Goal: Task Accomplishment & Management: Complete application form

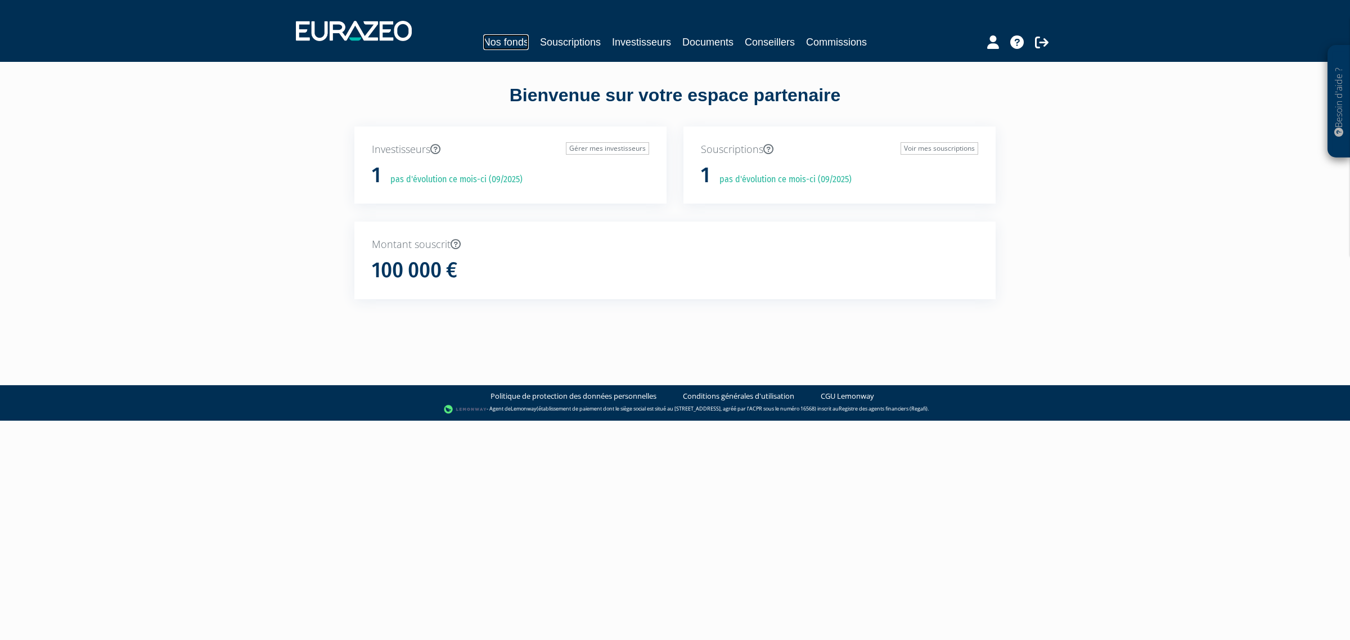
click at [515, 40] on link "Nos fonds" at bounding box center [506, 42] width 46 height 16
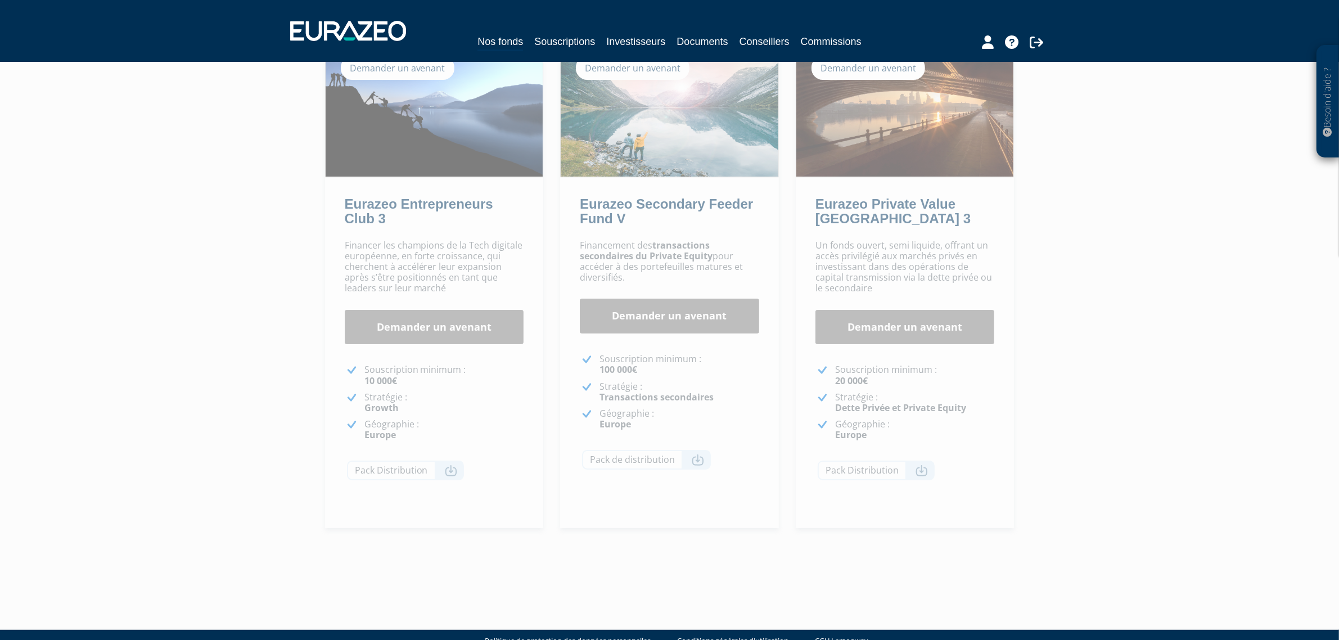
scroll to position [129, 0]
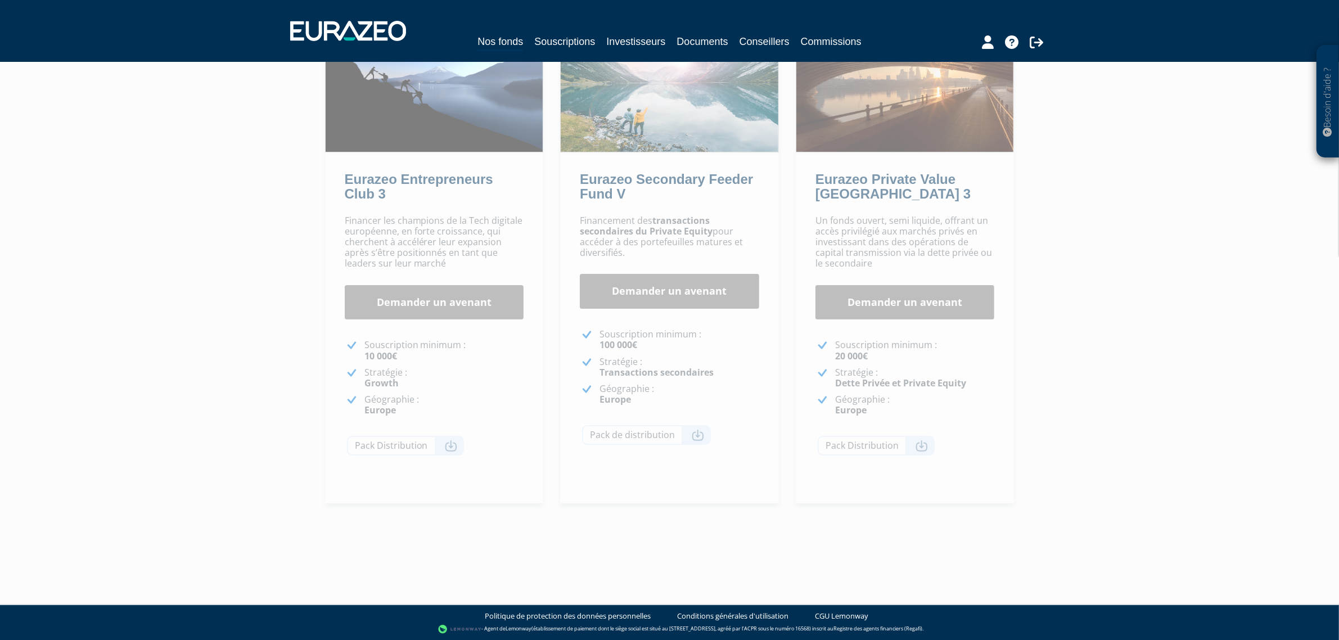
click at [875, 274] on div "Un fonds ouvert, semi liquide, offrant un accès privilégié aux marchés privés e…" at bounding box center [905, 357] width 219 height 294
click at [876, 304] on link "Demander un avenant" at bounding box center [905, 302] width 179 height 35
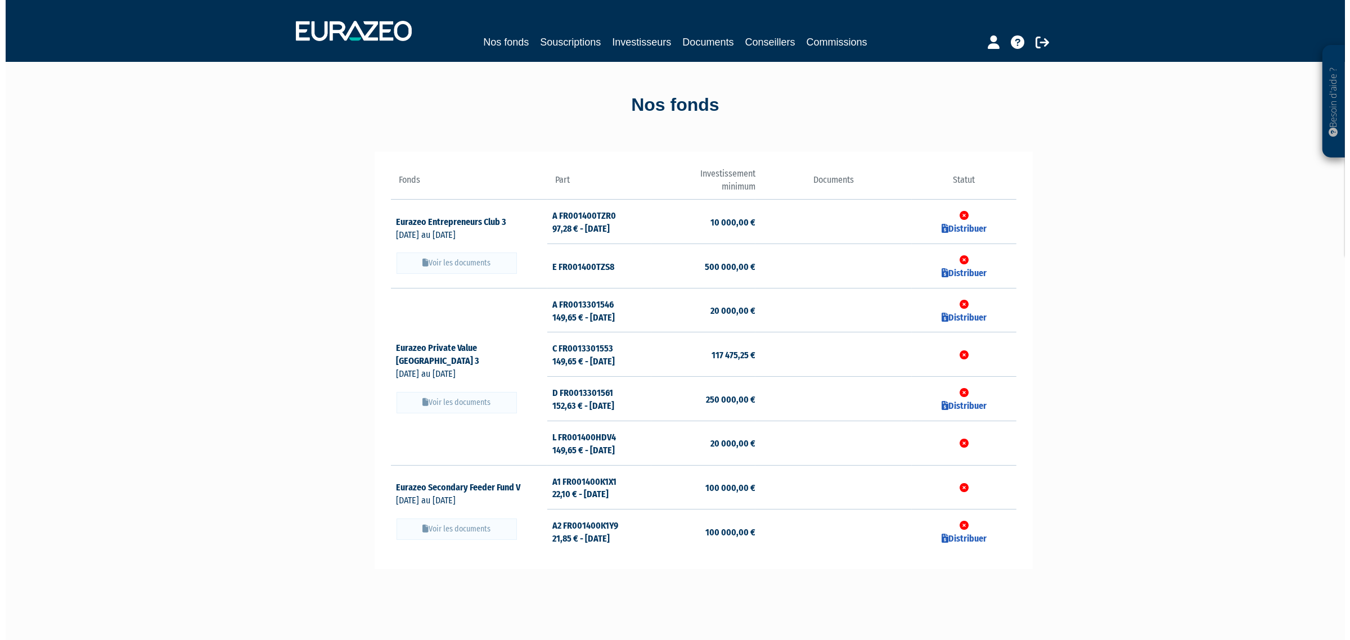
scroll to position [70, 0]
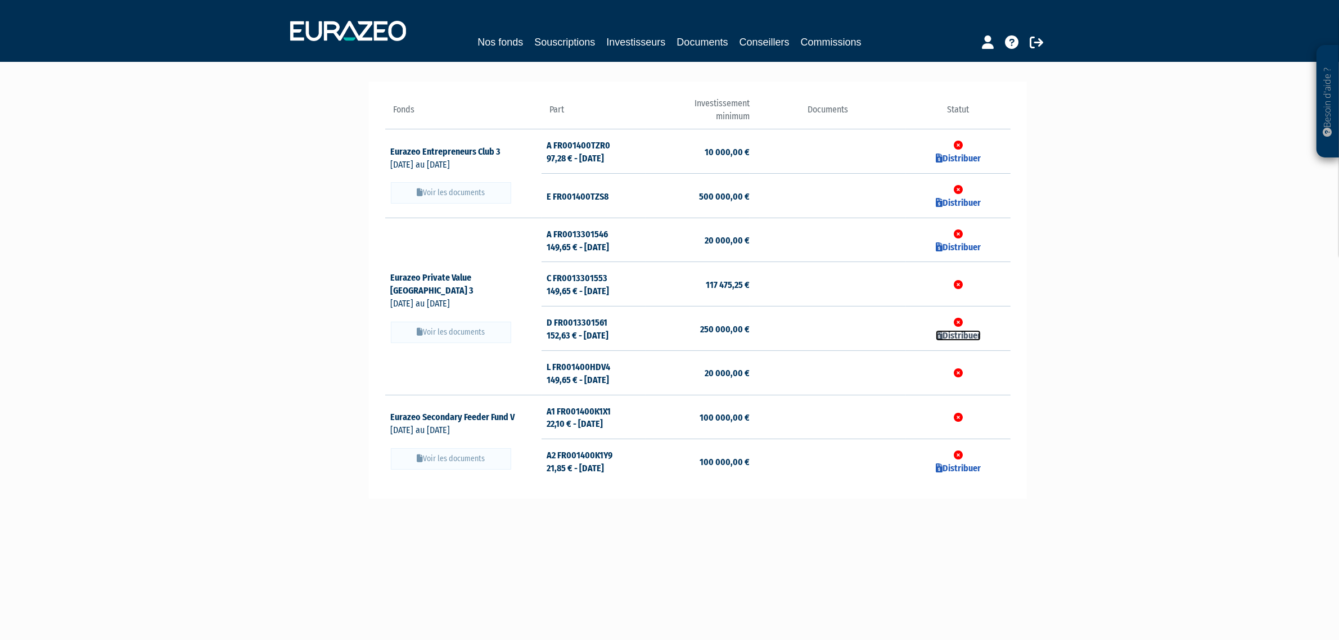
click at [957, 337] on link "Distribuer" at bounding box center [958, 335] width 45 height 11
checkbox input "true"
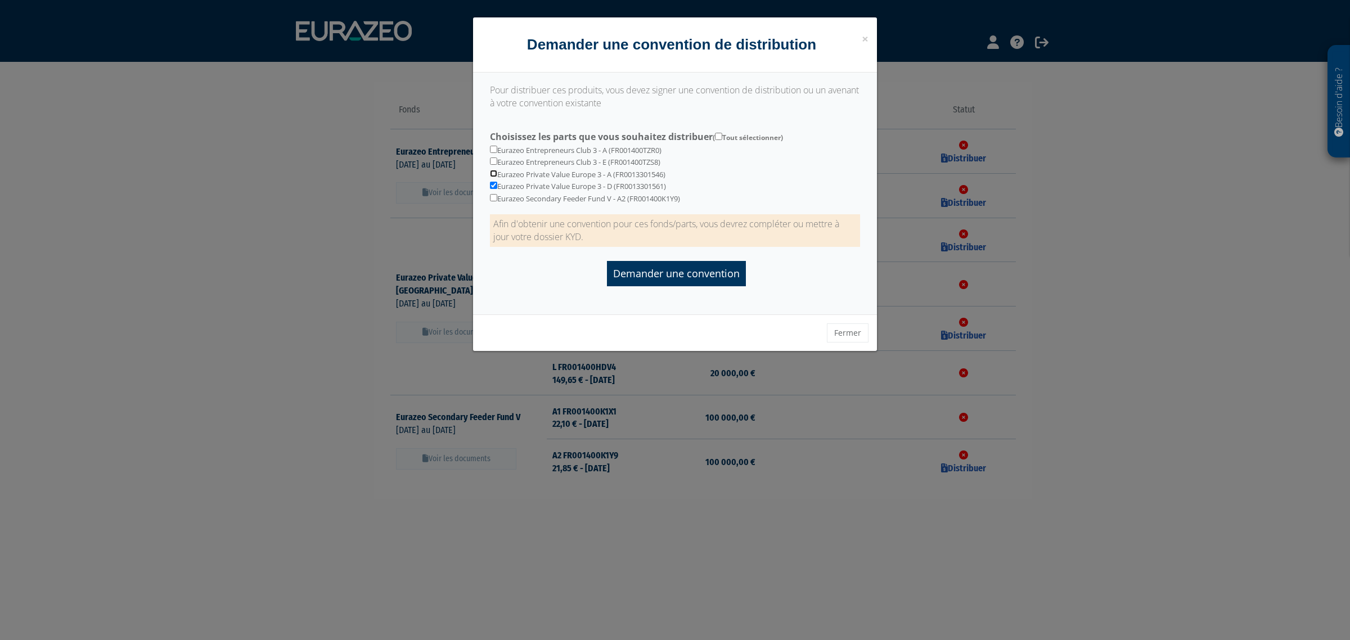
click at [495, 173] on input "checkbox" at bounding box center [493, 173] width 7 height 7
checkbox input "true"
click at [490, 180] on div "Eurazeo Entrepreneurs Club 3 - A (FR001400TZR0) Eurazeo Entrepreneurs Club 3 - …" at bounding box center [674, 166] width 387 height 78
click at [494, 184] on input "checkbox" at bounding box center [493, 185] width 7 height 7
checkbox input "false"
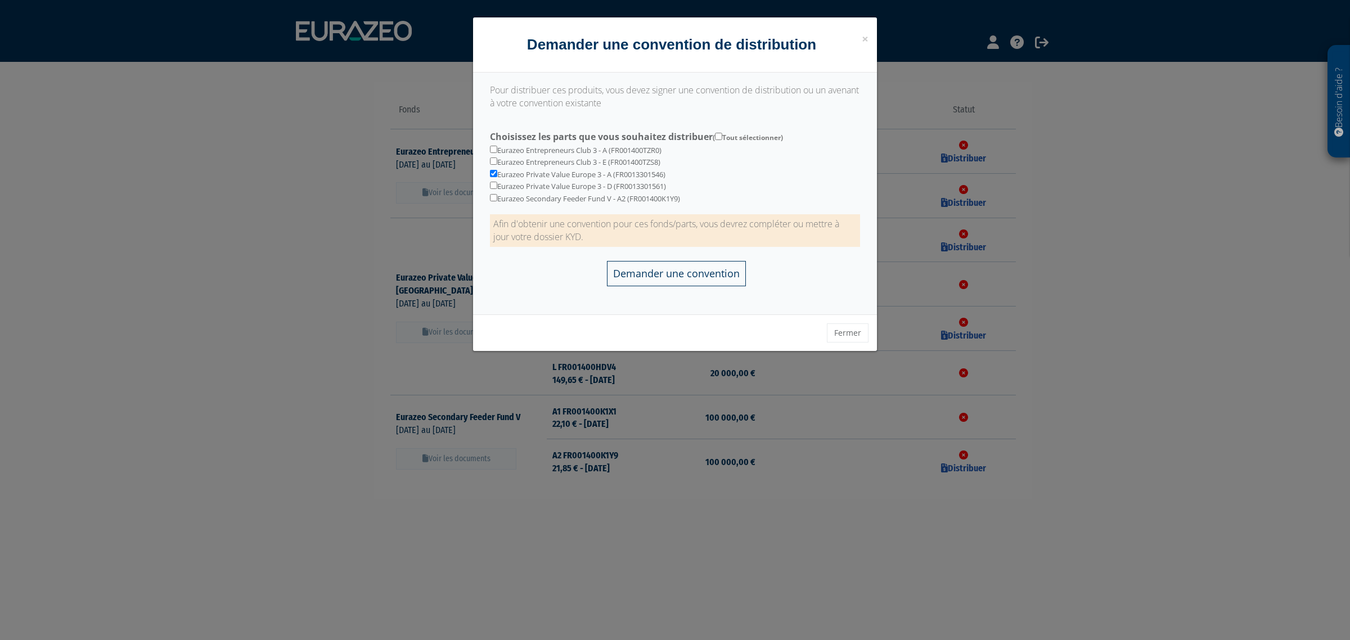
click at [653, 278] on input "Demander une convention" at bounding box center [676, 273] width 139 height 25
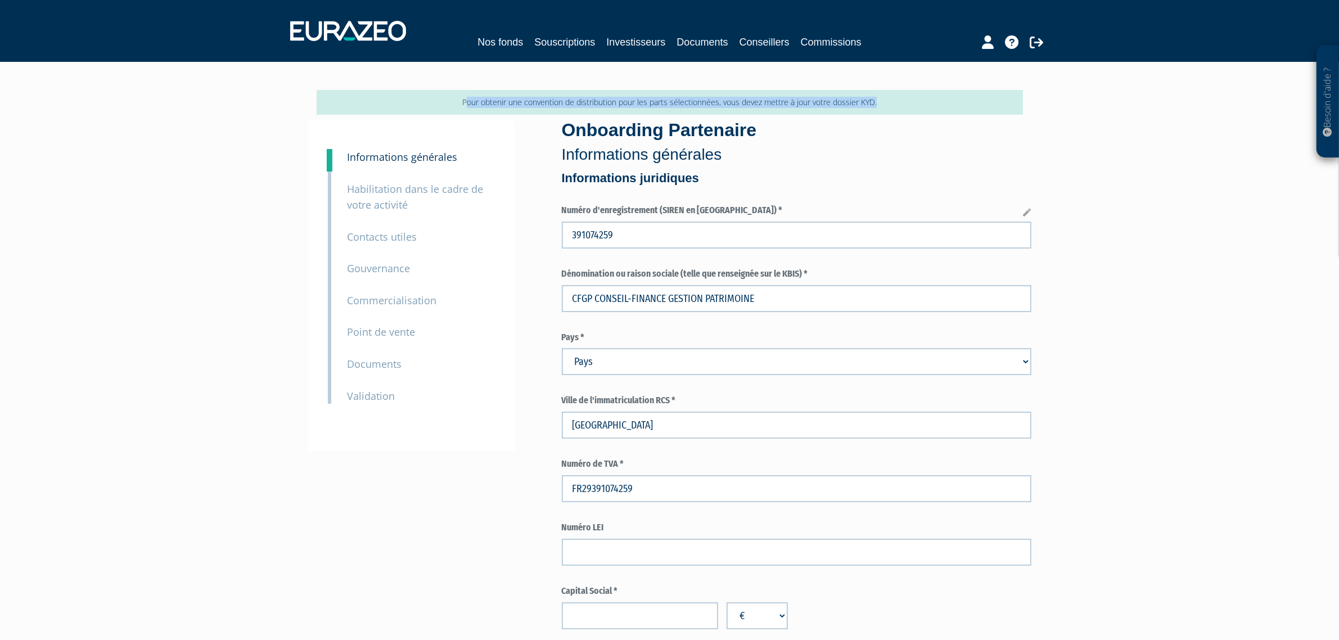
drag, startPoint x: 465, startPoint y: 104, endPoint x: 965, endPoint y: 102, distance: 500.6
click at [965, 102] on p "Pour obtenir une convention de distribution pour les parts sélectionnées, vous …" at bounding box center [670, 102] width 706 height 25
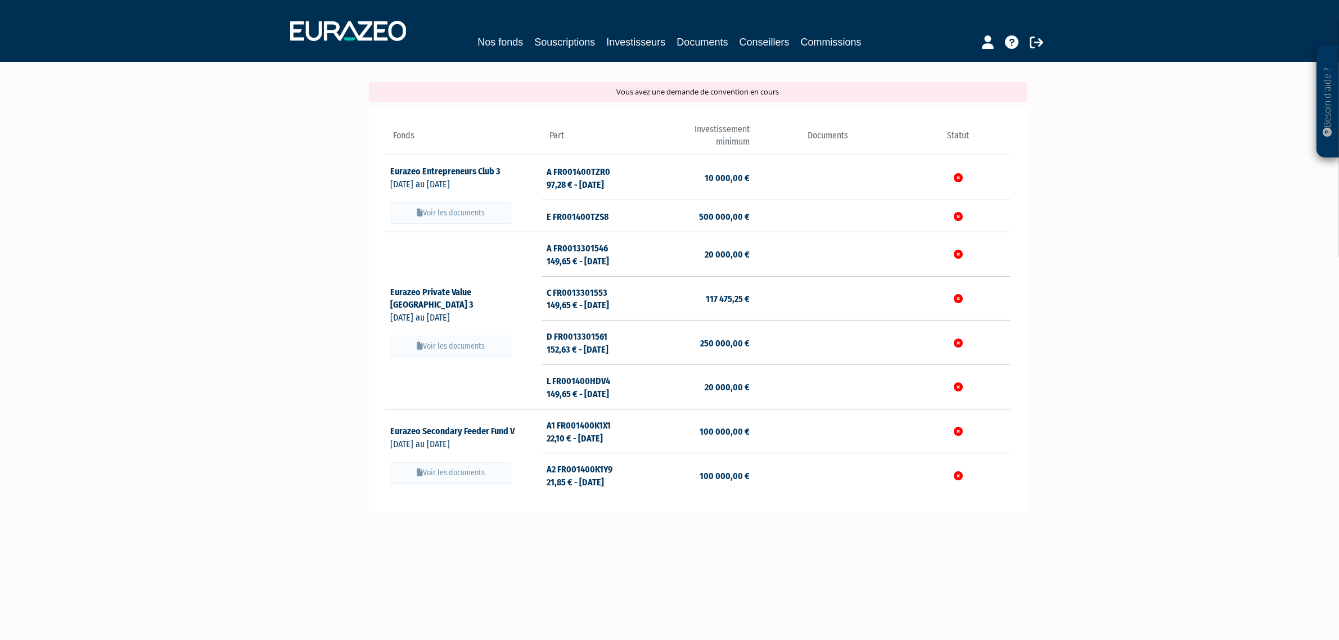
scroll to position [96, 0]
click at [496, 43] on link "Nos fonds" at bounding box center [501, 42] width 46 height 16
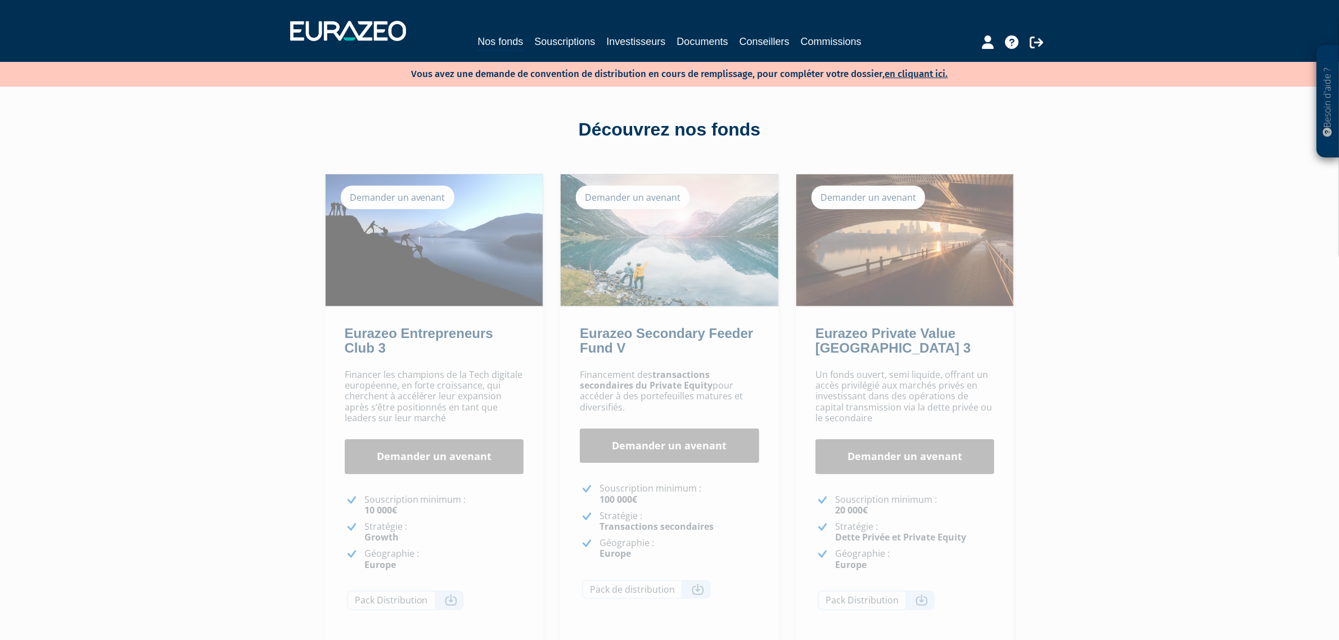
scroll to position [70, 0]
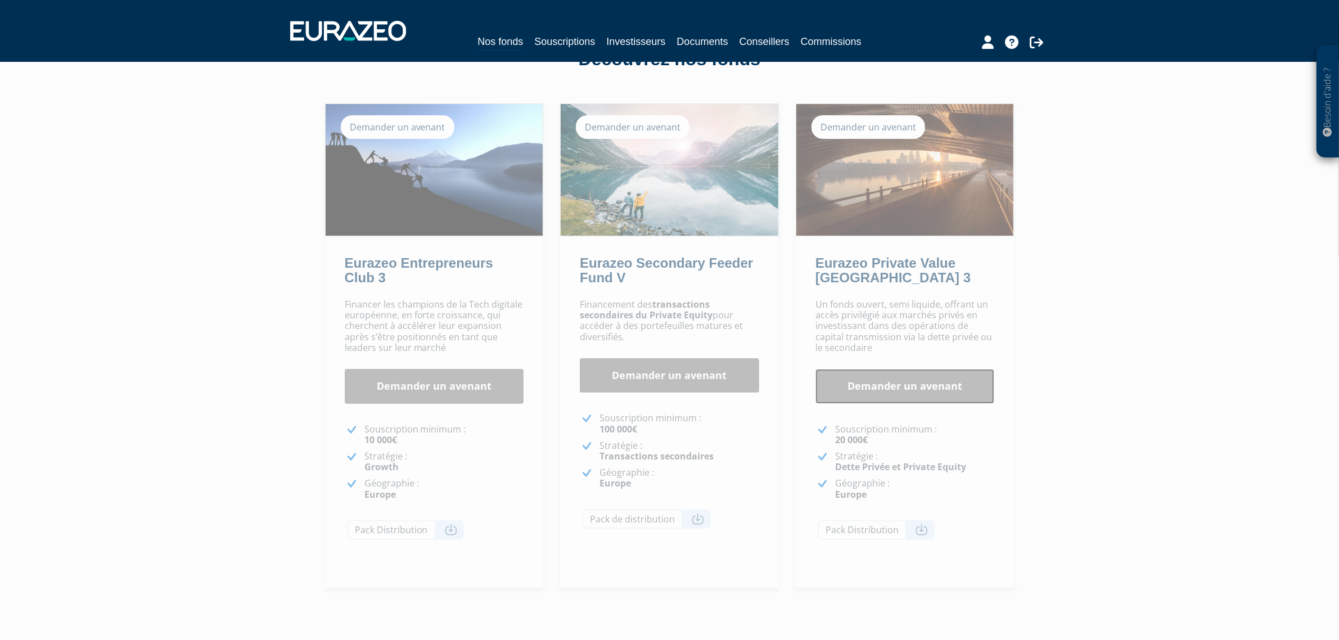
click at [926, 387] on link "Demander un avenant" at bounding box center [905, 386] width 179 height 35
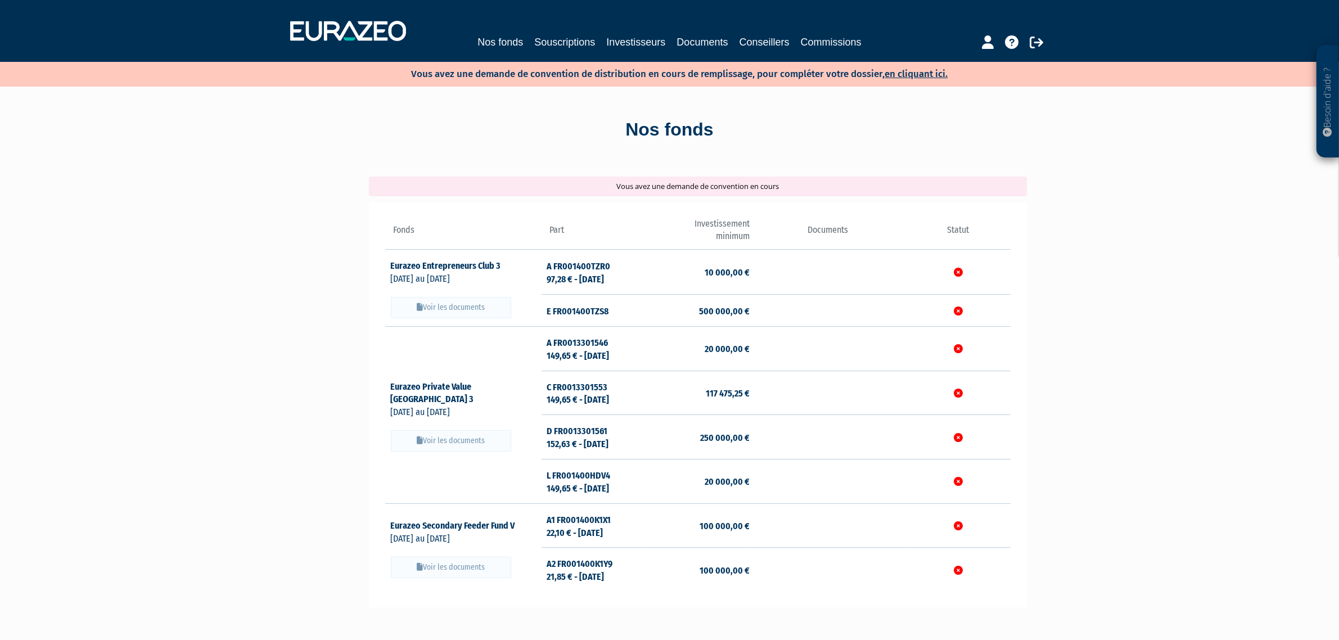
drag, startPoint x: 592, startPoint y: 172, endPoint x: 924, endPoint y: 218, distance: 335.6
click at [924, 218] on div "Vous avez une demande de convention en cours Fonds" at bounding box center [698, 392] width 658 height 465
click at [878, 184] on div "Vous avez une demande de convention en cours" at bounding box center [698, 187] width 658 height 20
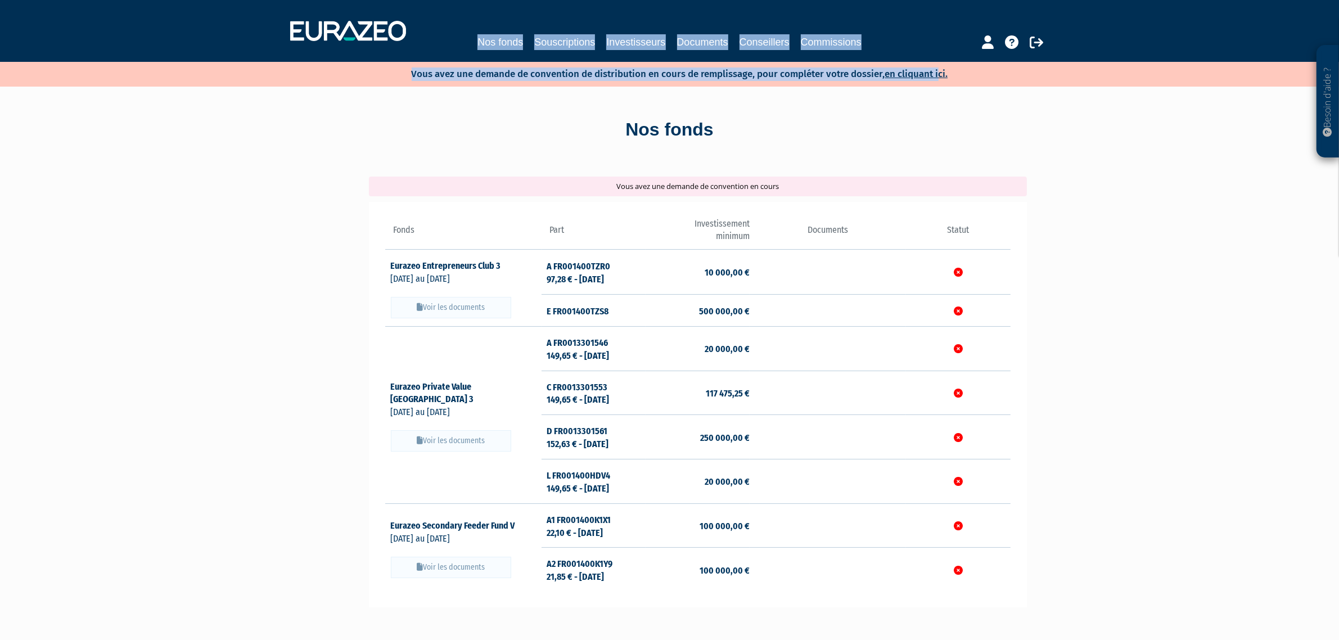
drag, startPoint x: 376, startPoint y: 60, endPoint x: 940, endPoint y: 74, distance: 564.9
click at [940, 74] on div "Besoin d'aide ? × J'ai besoin d'aide Si vous avez une question à propos du fonc…" at bounding box center [669, 418] width 1339 height 836
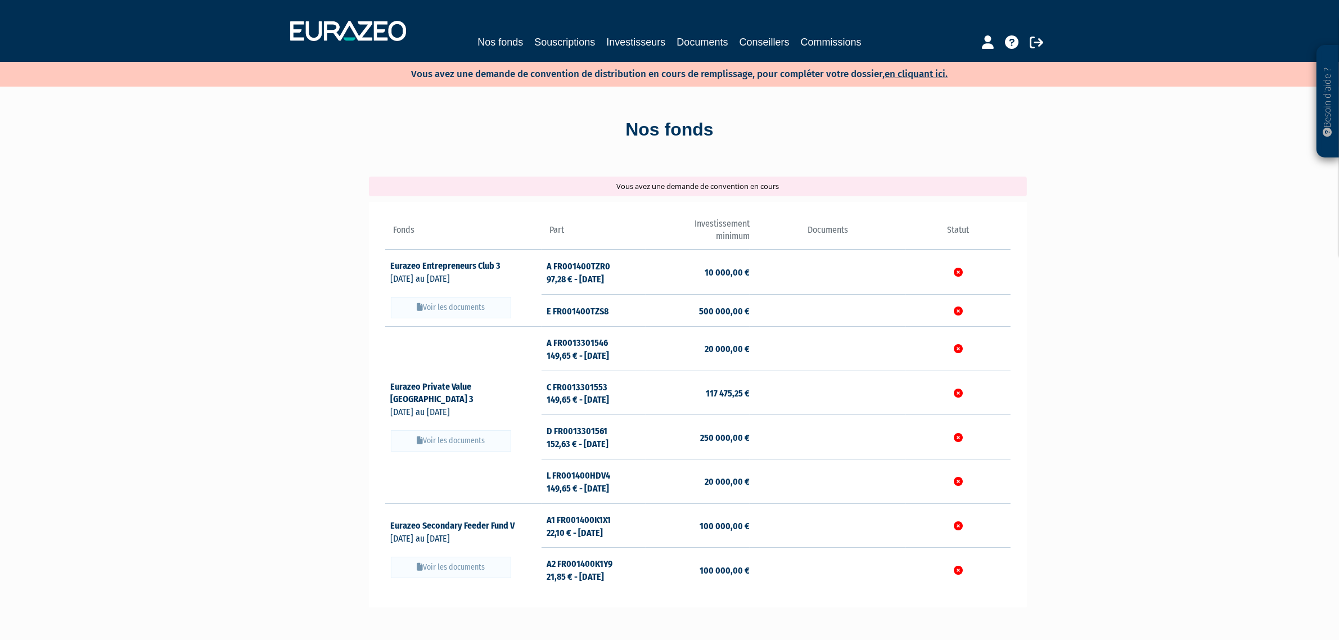
click at [917, 106] on div "Nos fonds Vous avez une demande de convention en cours" at bounding box center [670, 461] width 658 height 749
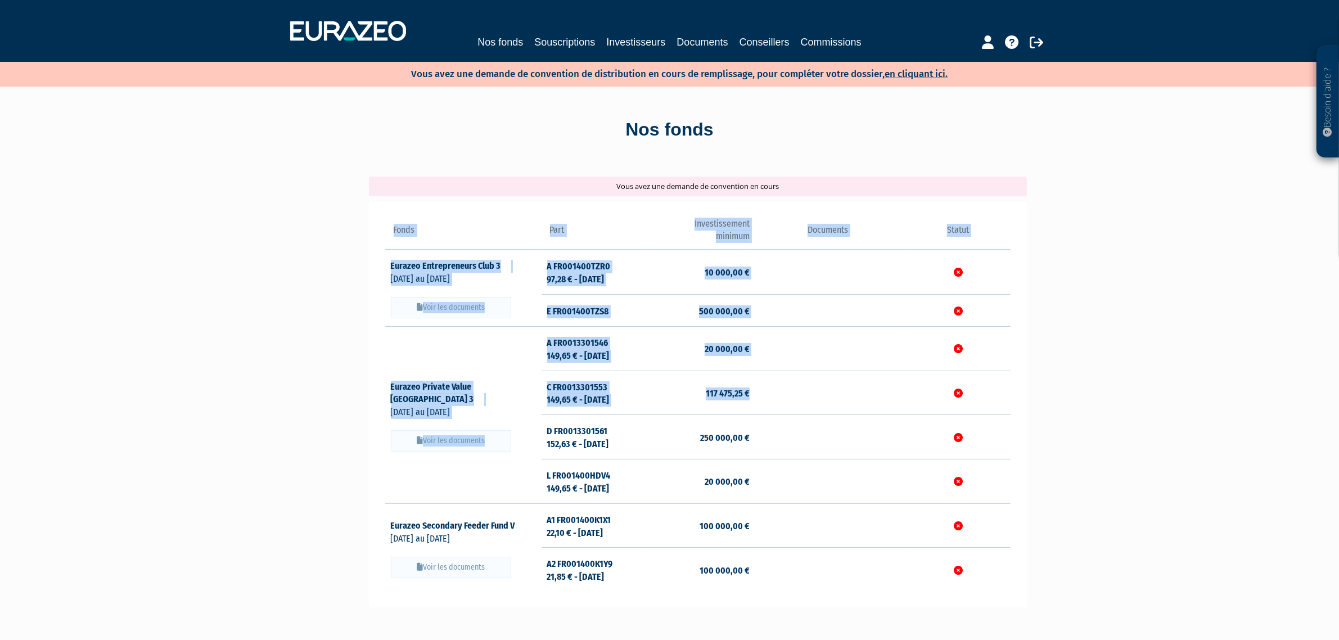
drag, startPoint x: 370, startPoint y: 389, endPoint x: 916, endPoint y: 417, distance: 546.9
click at [907, 416] on div "Fonds Part Investissement minimum Documents" at bounding box center [698, 405] width 658 height 406
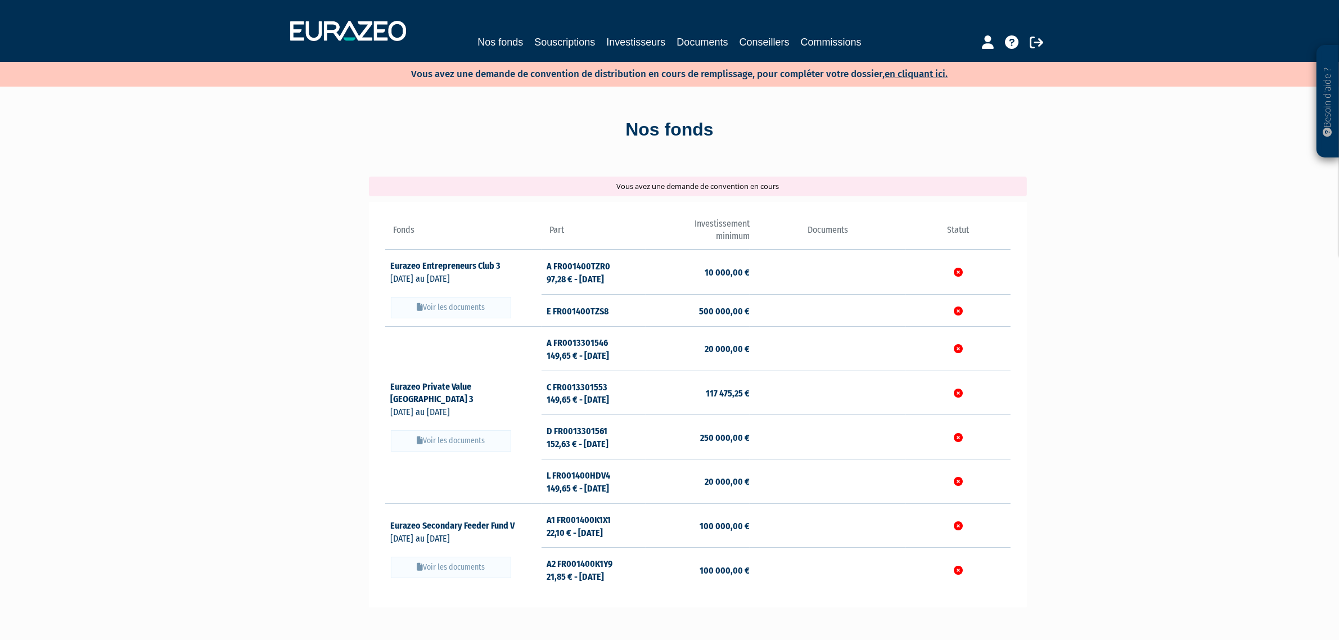
click at [1123, 421] on div "Besoin d'aide ? × J'ai besoin d'aide Si vous avez une question à propos du fonc…" at bounding box center [669, 418] width 1339 height 836
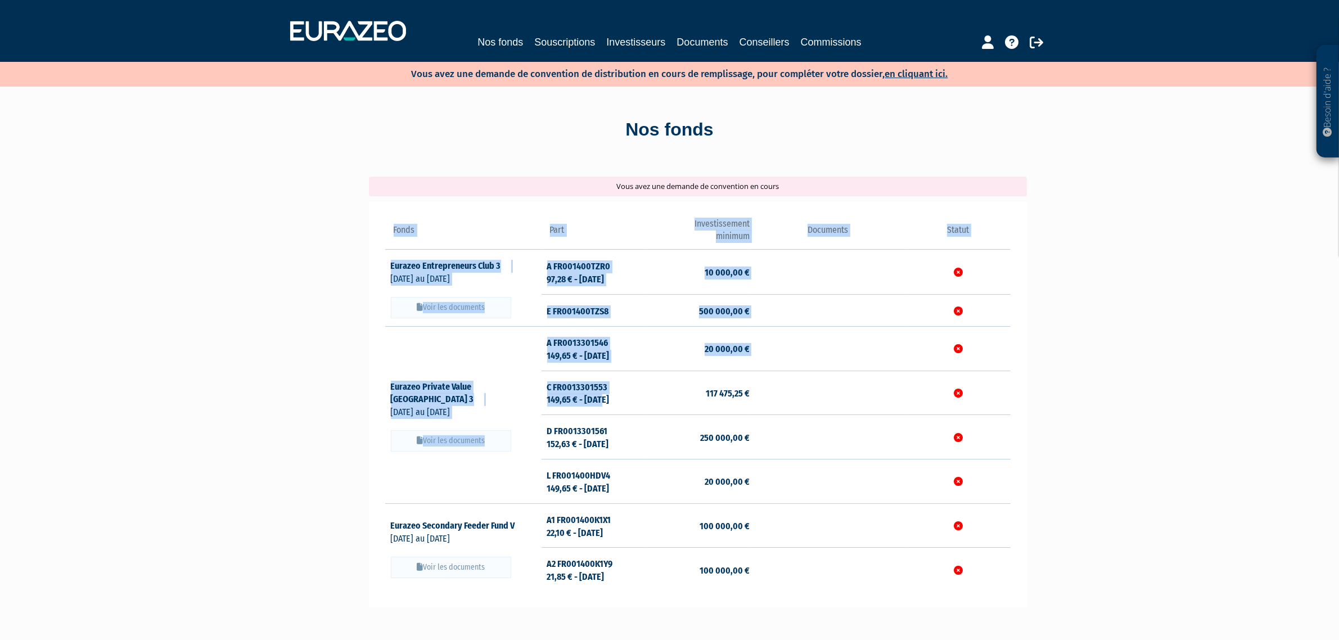
drag, startPoint x: 976, startPoint y: 437, endPoint x: 583, endPoint y: 408, distance: 393.7
click at [603, 406] on div "Besoin d'aide ? × J'ai besoin d'aide Si vous avez une question à propos du fonc…" at bounding box center [669, 418] width 1339 height 836
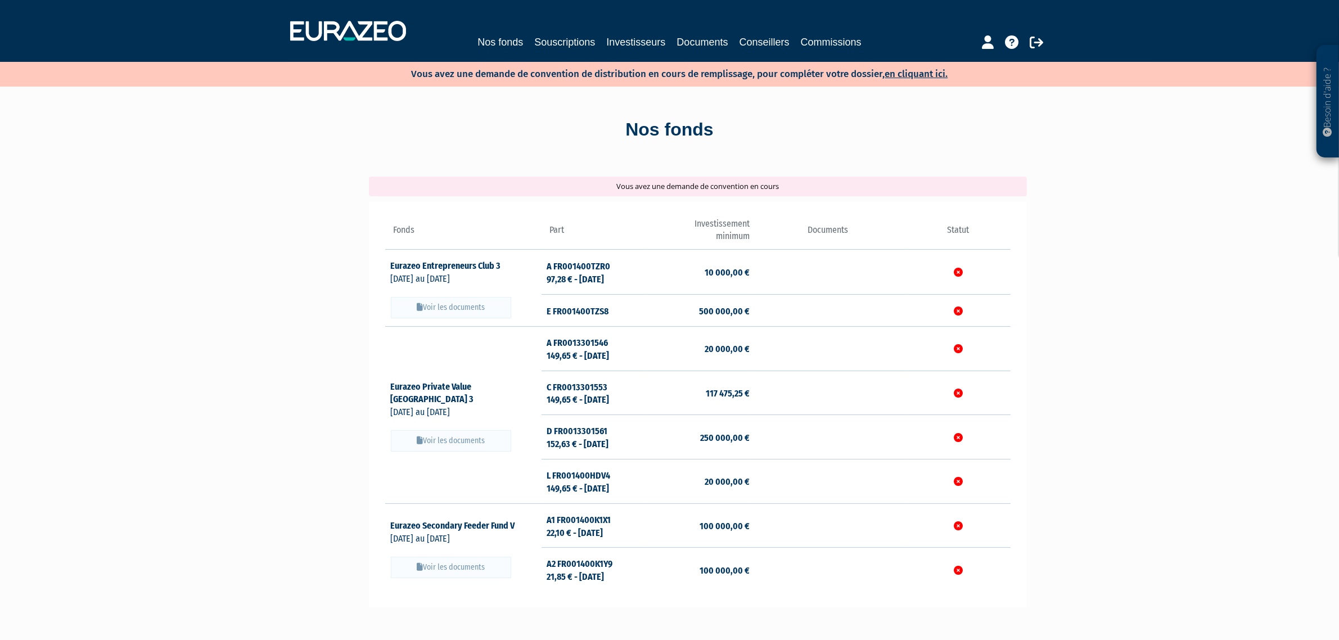
click at [544, 407] on td "C FR0013301553 149,65 € - [DATE]" at bounding box center [594, 393] width 104 height 44
drag, startPoint x: 549, startPoint y: 383, endPoint x: 692, endPoint y: 378, distance: 143.5
click at [990, 395] on tr "C FR0013301553 149,65 € - [DATE] 117 475,25 €" at bounding box center [697, 393] width 625 height 44
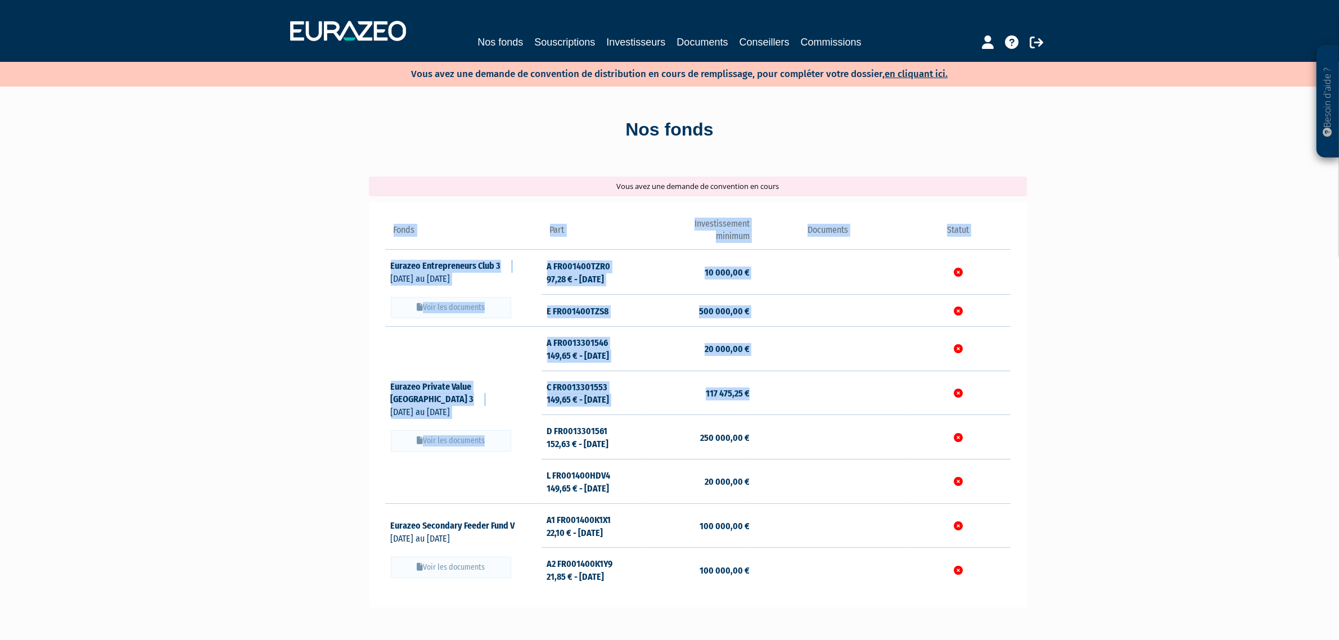
drag, startPoint x: 429, startPoint y: 394, endPoint x: 876, endPoint y: 395, distance: 447.2
click at [876, 395] on div "Fonds Part Investissement minimum Documents" at bounding box center [698, 405] width 658 height 406
click at [876, 395] on td at bounding box center [828, 393] width 156 height 44
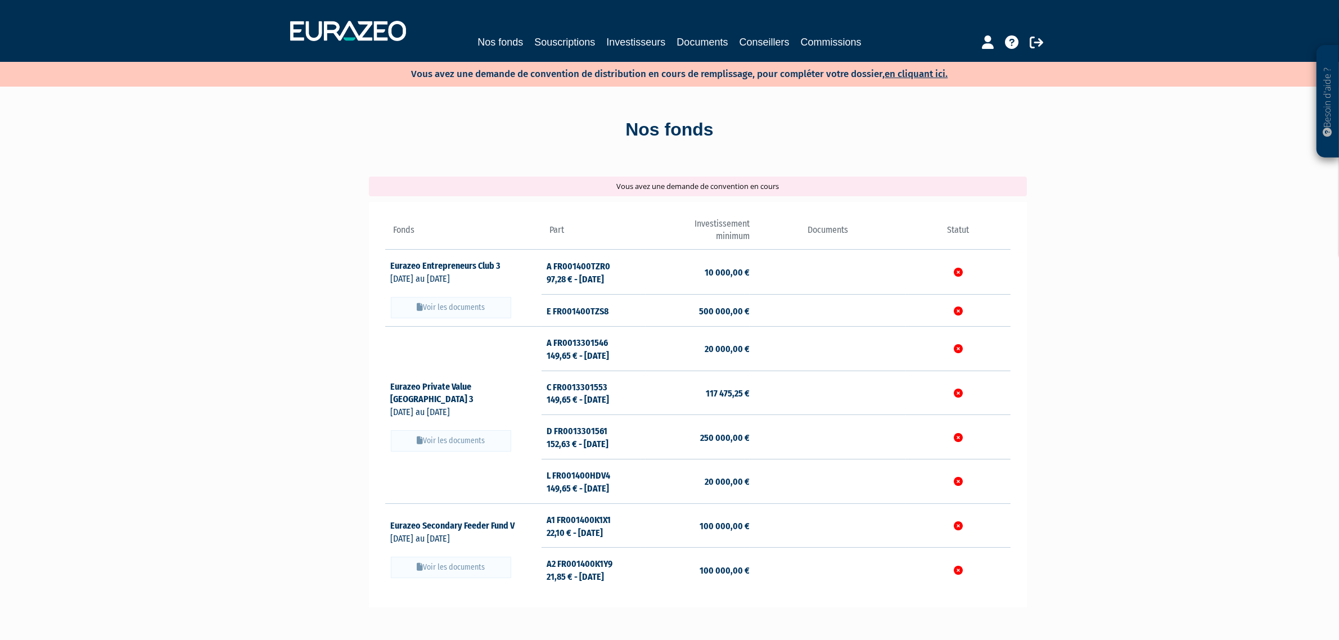
drag, startPoint x: 692, startPoint y: 310, endPoint x: 802, endPoint y: 316, distance: 109.3
click at [802, 316] on tr "E FR001400TZS8 500 000,00 €" at bounding box center [697, 311] width 625 height 32
